Goal: Task Accomplishment & Management: Manage account settings

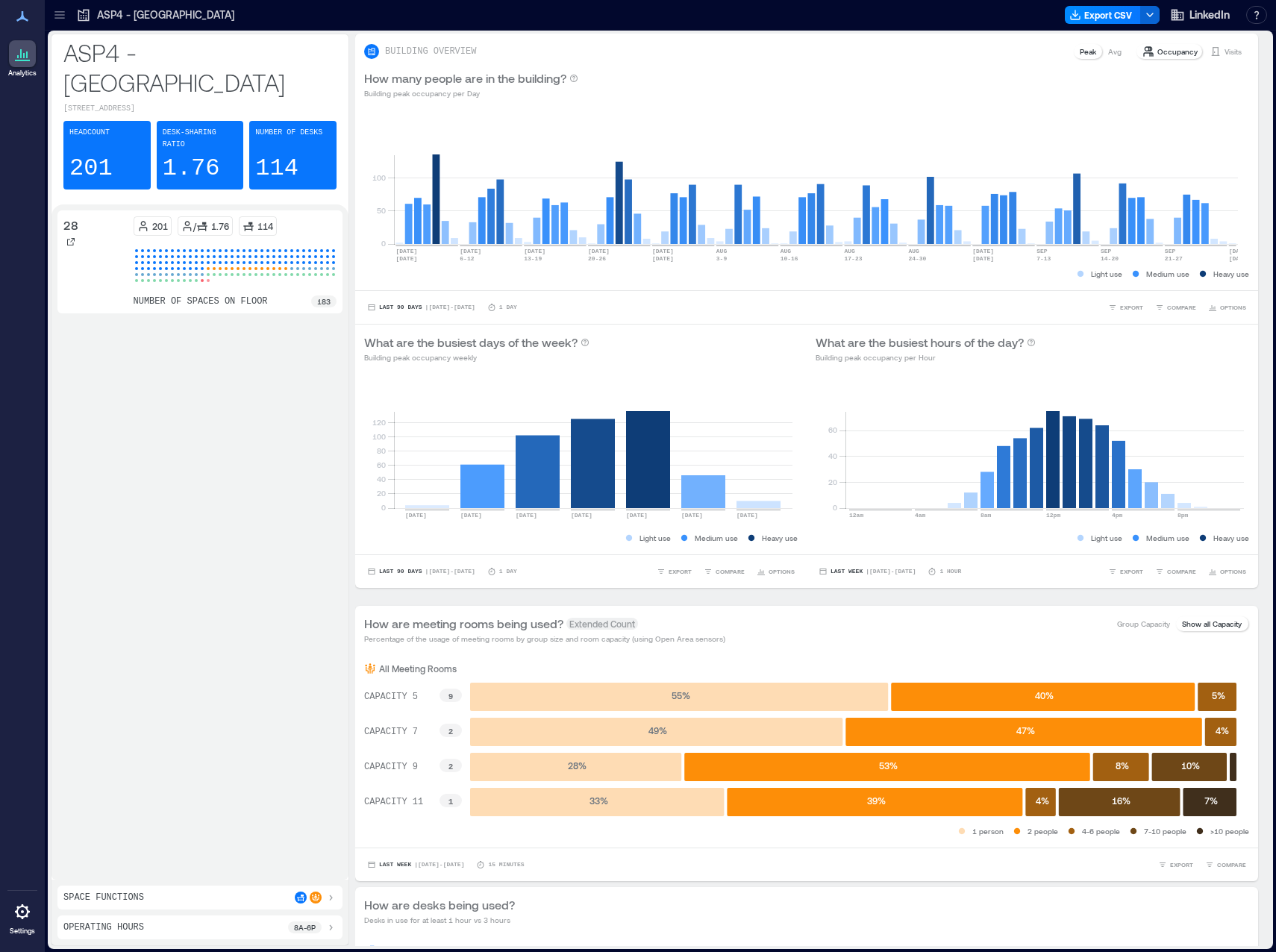
click at [8, 917] on link "Settings" at bounding box center [22, 917] width 35 height 46
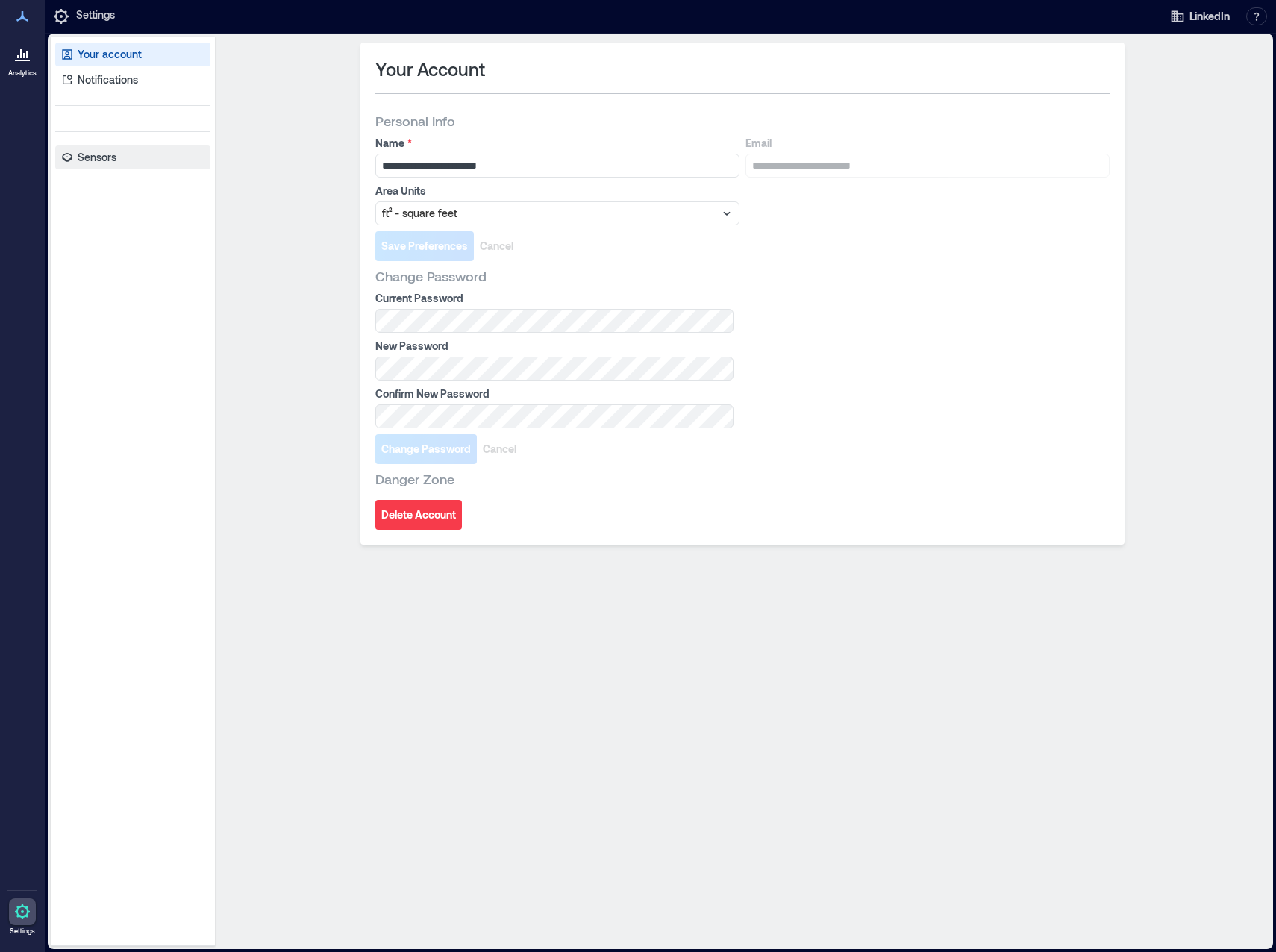
click at [95, 152] on p "Sensors" at bounding box center [97, 158] width 39 height 15
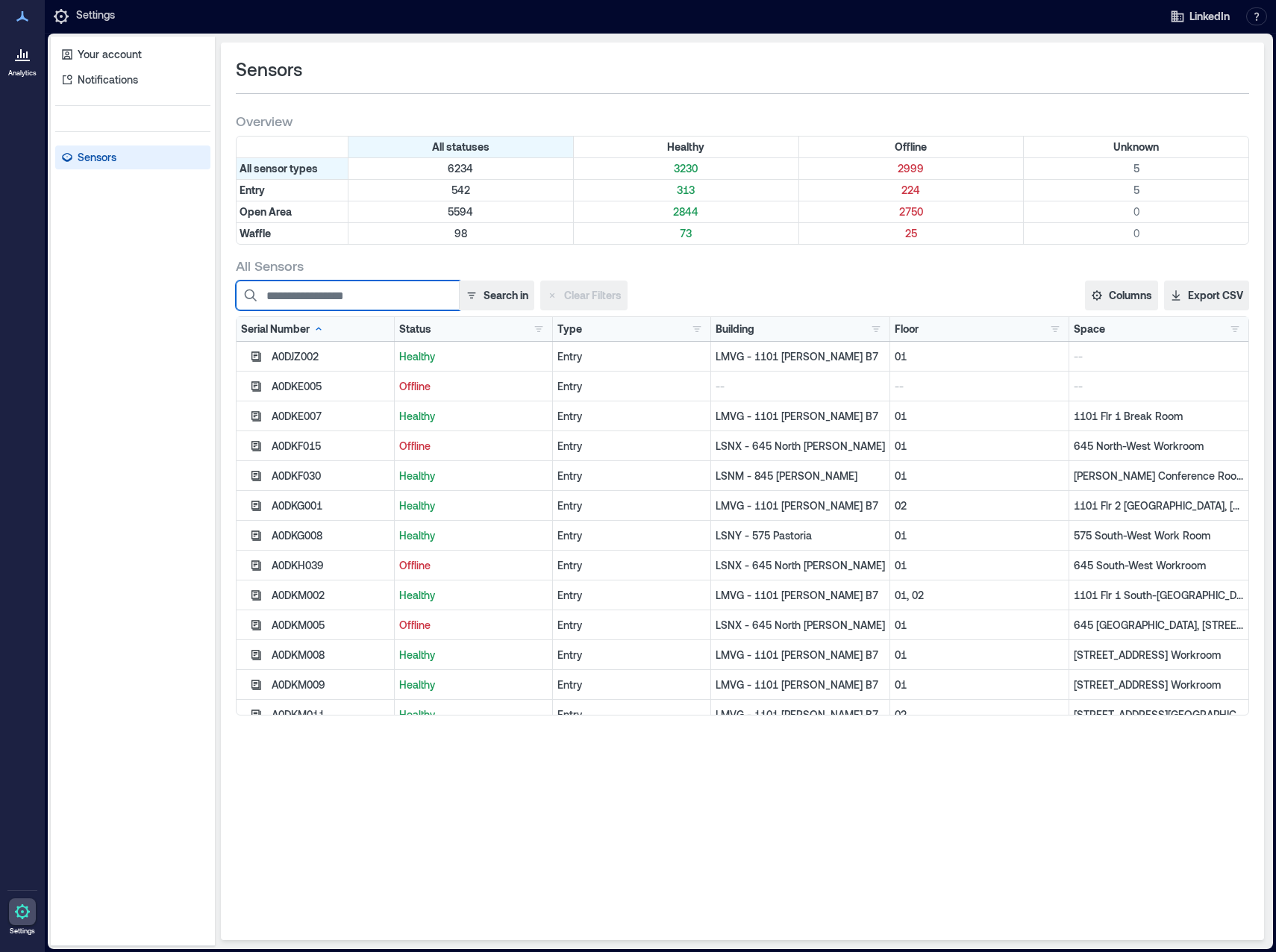
click at [364, 298] on input at bounding box center [347, 296] width 224 height 30
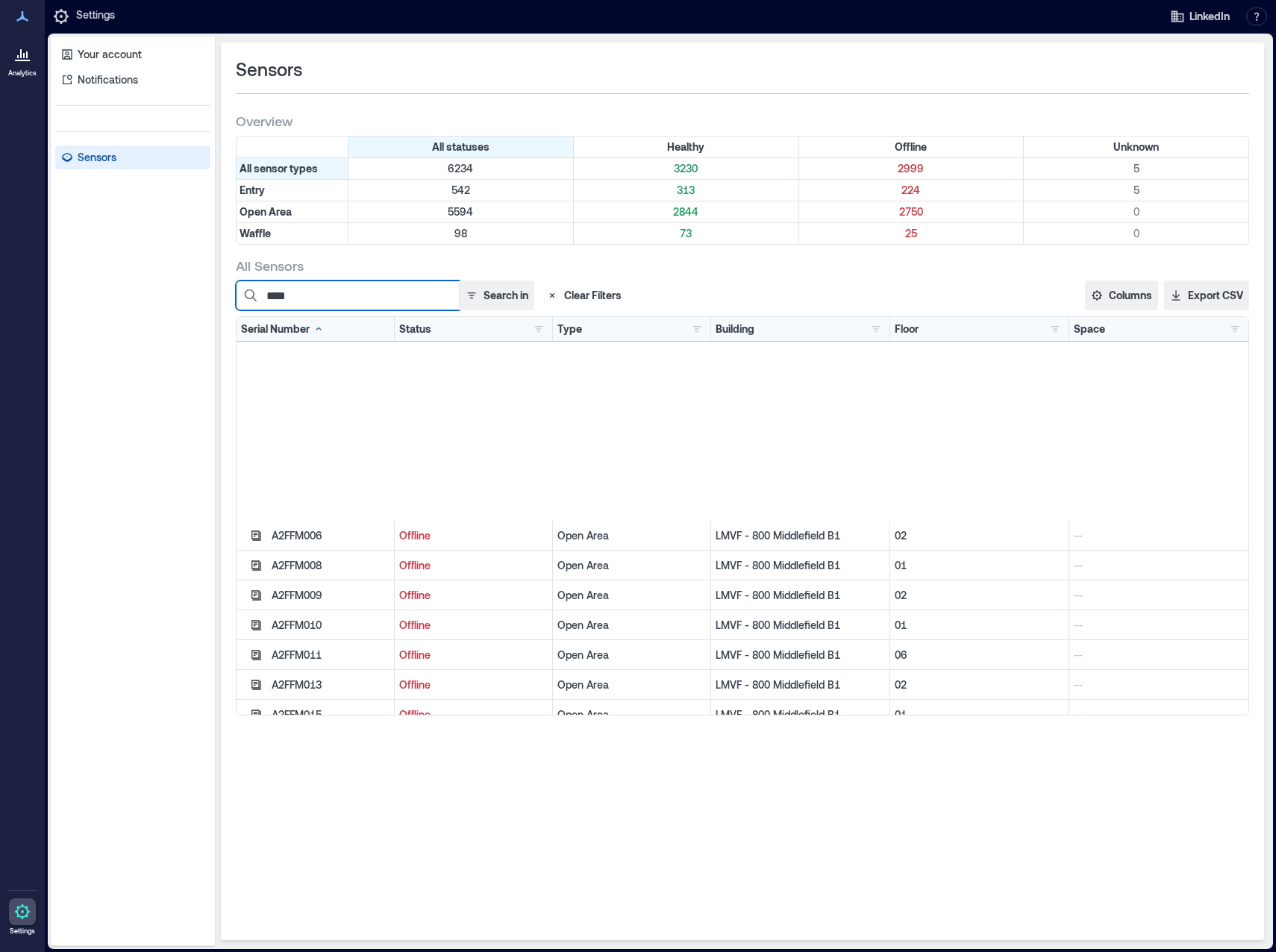
scroll to position [6715, 0]
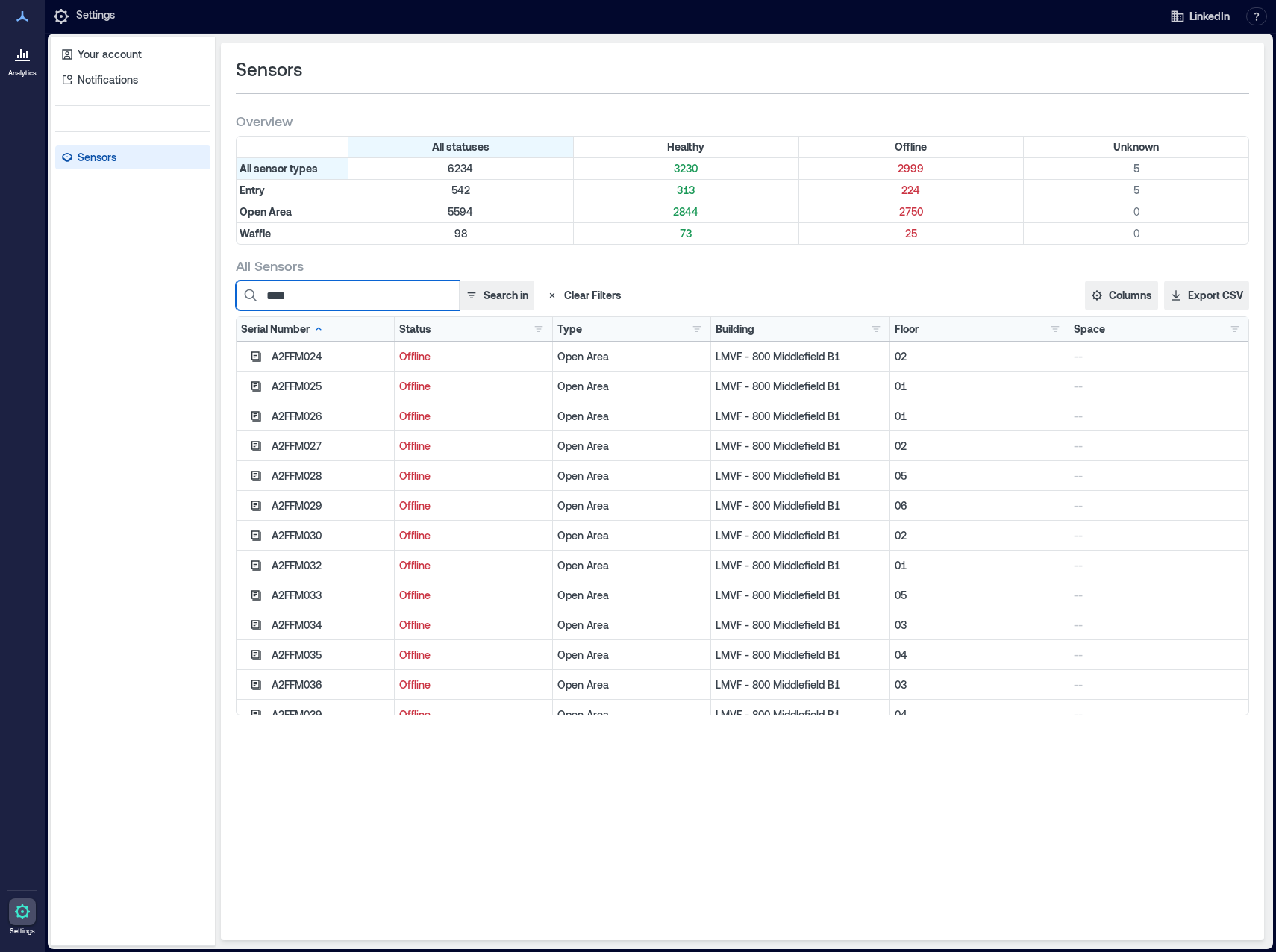
type input "****"
click at [537, 332] on button "button" at bounding box center [539, 329] width 18 height 15
drag, startPoint x: 550, startPoint y: 411, endPoint x: 551, endPoint y: 428, distance: 17.0
click at [551, 427] on div "Serial Number Status Healthy 3230 Offline 2999 Unknown 5 Type Entry 542 Open Ar…" at bounding box center [742, 516] width 1013 height 399
click at [544, 360] on div "Healthy 3230" at bounding box center [590, 359] width 105 height 15
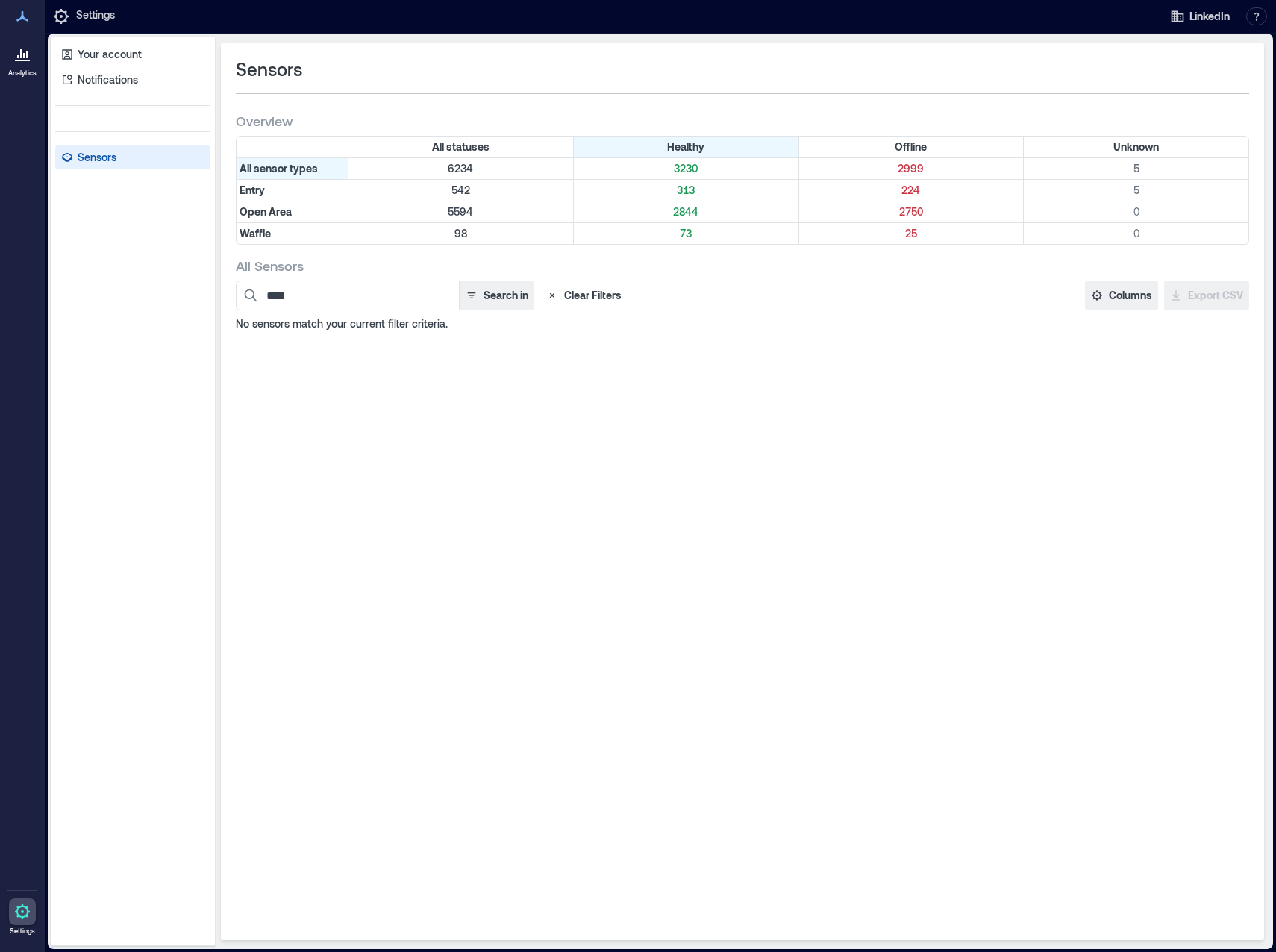
click at [581, 294] on button "Clear Filters" at bounding box center [584, 296] width 88 height 30
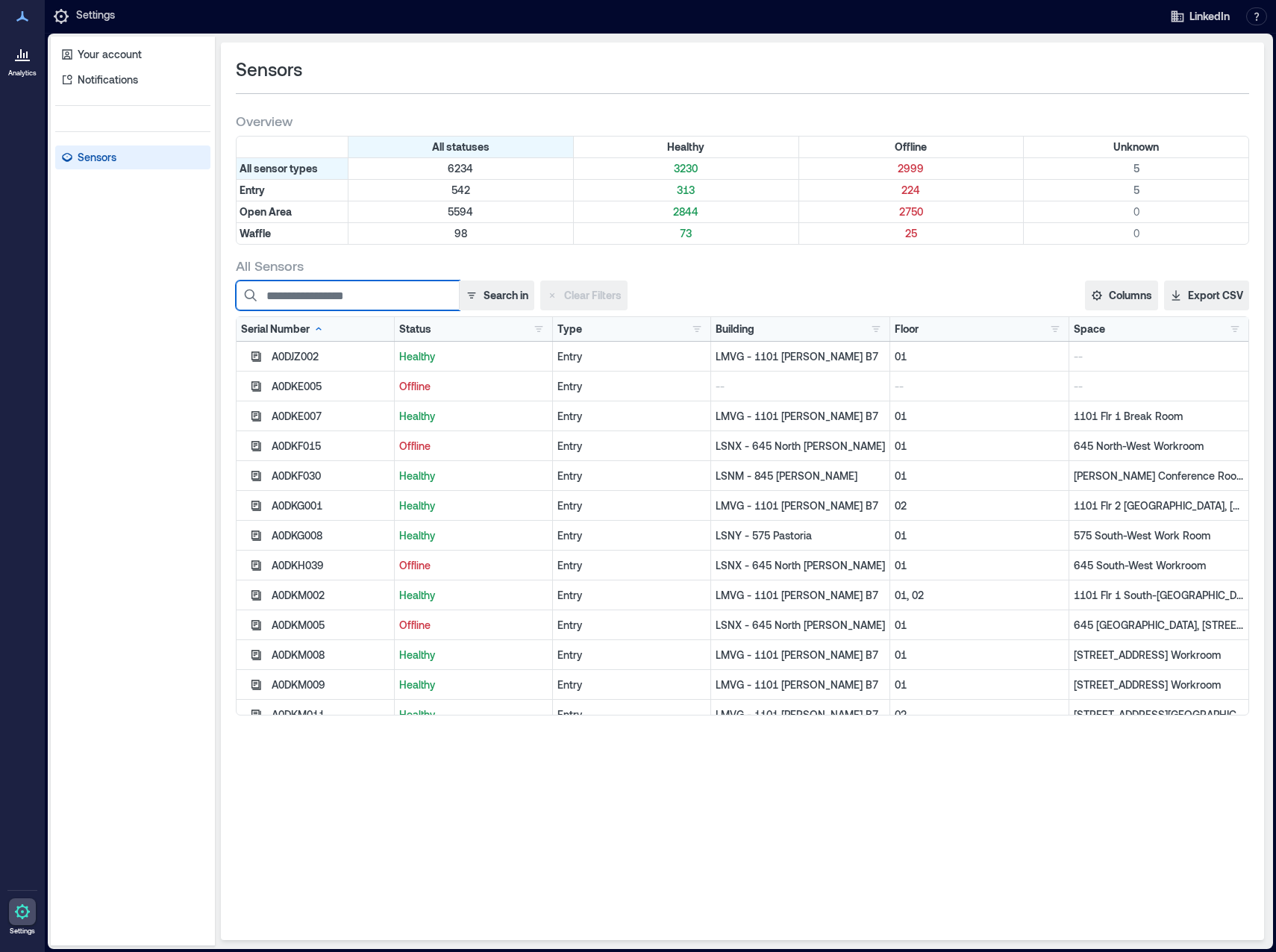
click at [405, 292] on input at bounding box center [347, 296] width 224 height 30
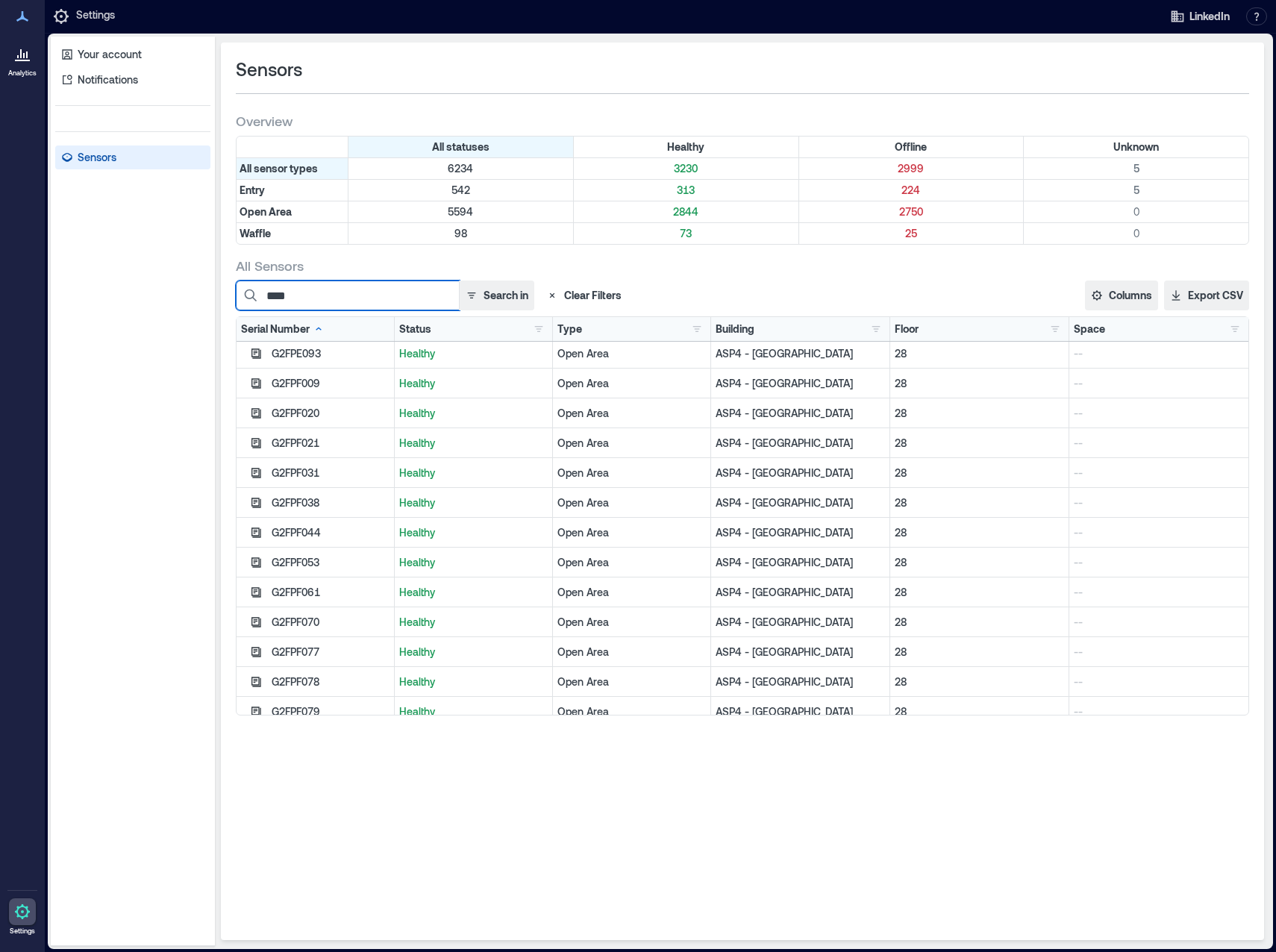
scroll to position [3597, 0]
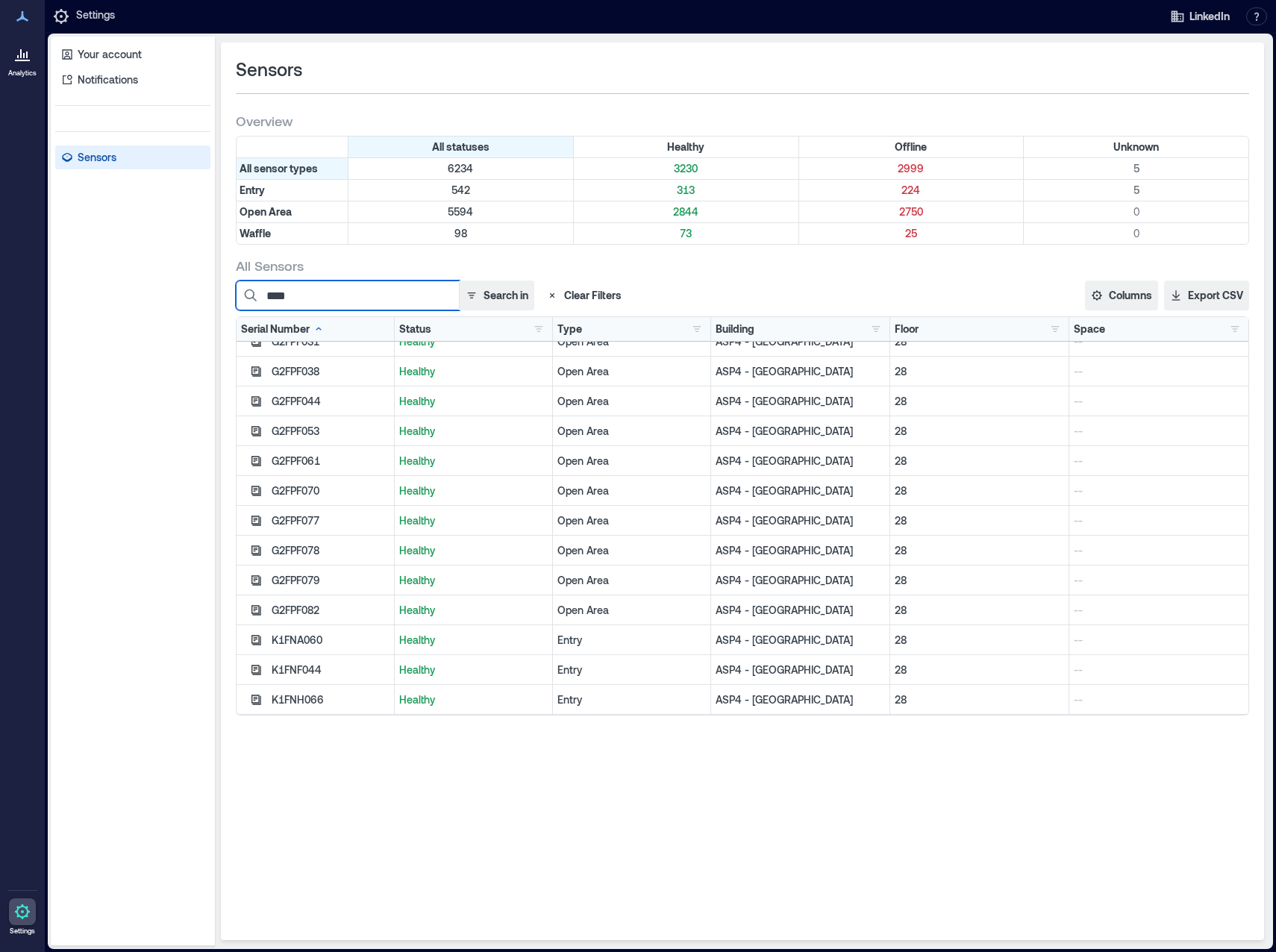
type input "****"
